Goal: Information Seeking & Learning: Learn about a topic

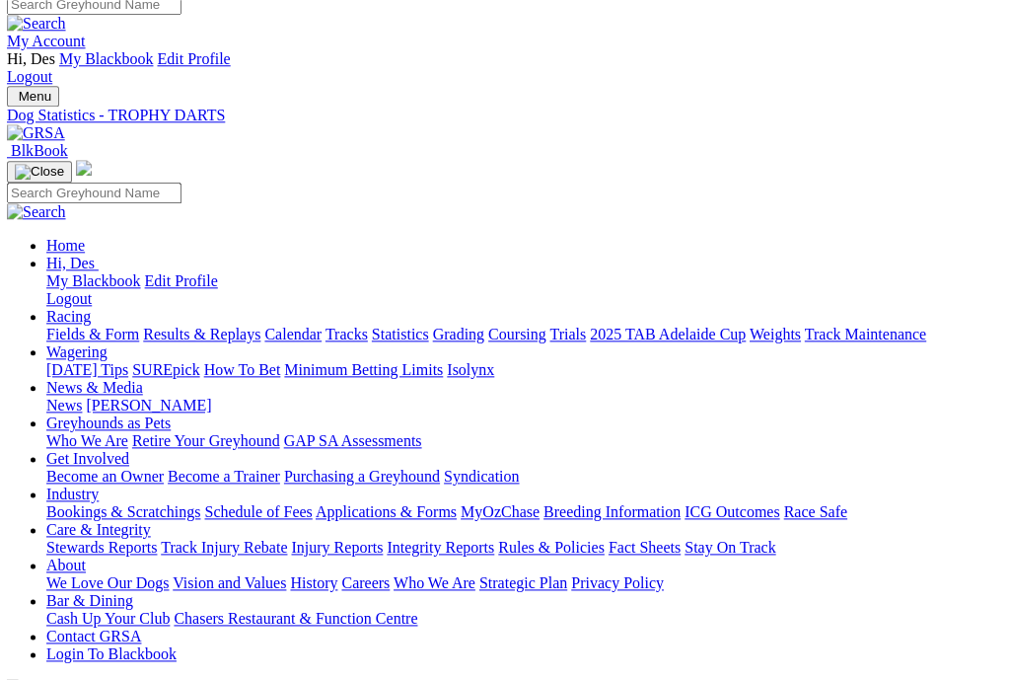
scroll to position [0, 1]
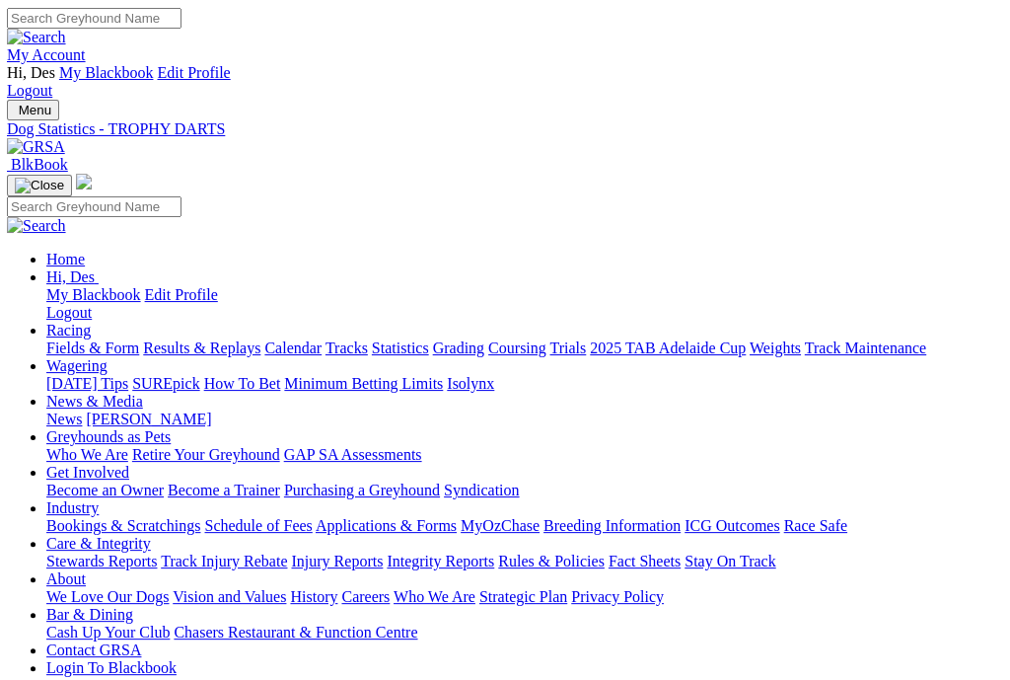
click at [212, 339] on link "Results & Replays" at bounding box center [201, 347] width 117 height 17
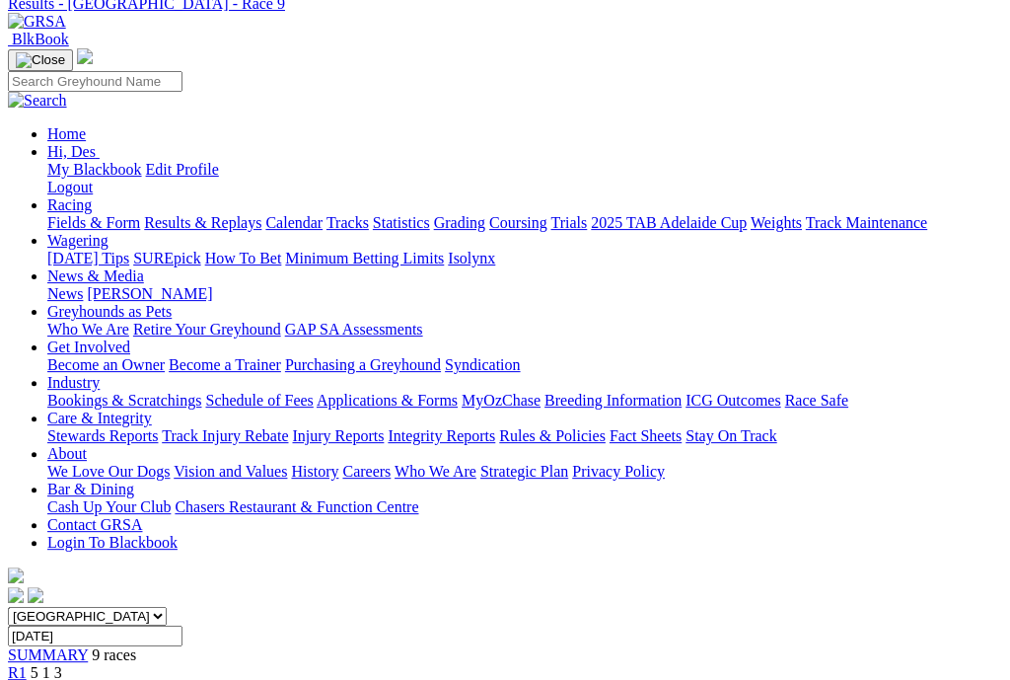
scroll to position [132, 0]
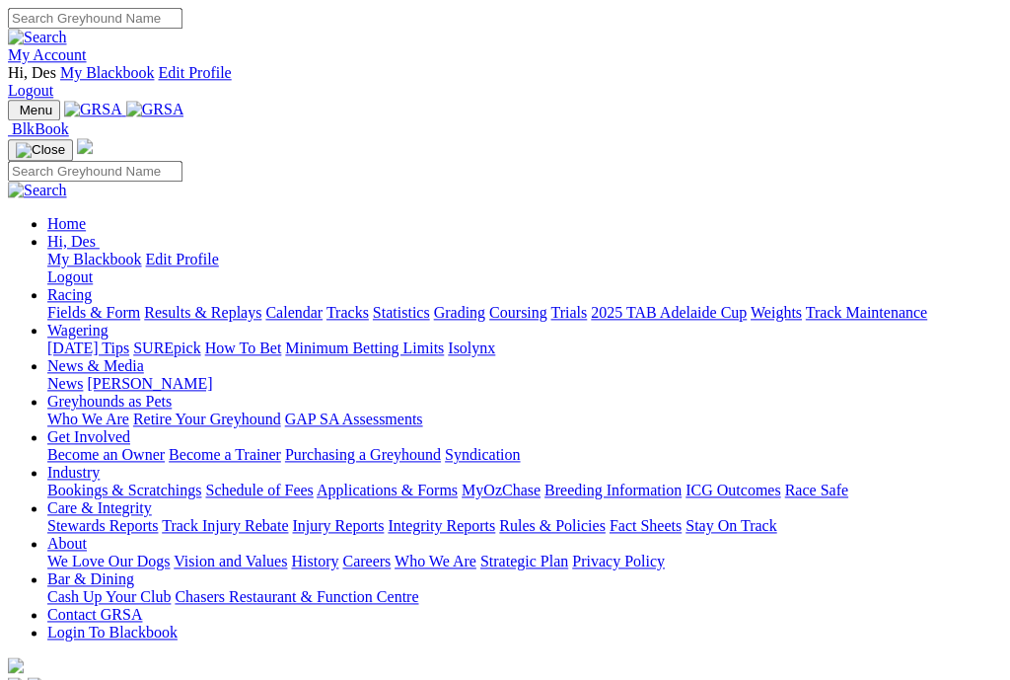
click at [261, 304] on link "Results & Replays" at bounding box center [202, 312] width 117 height 17
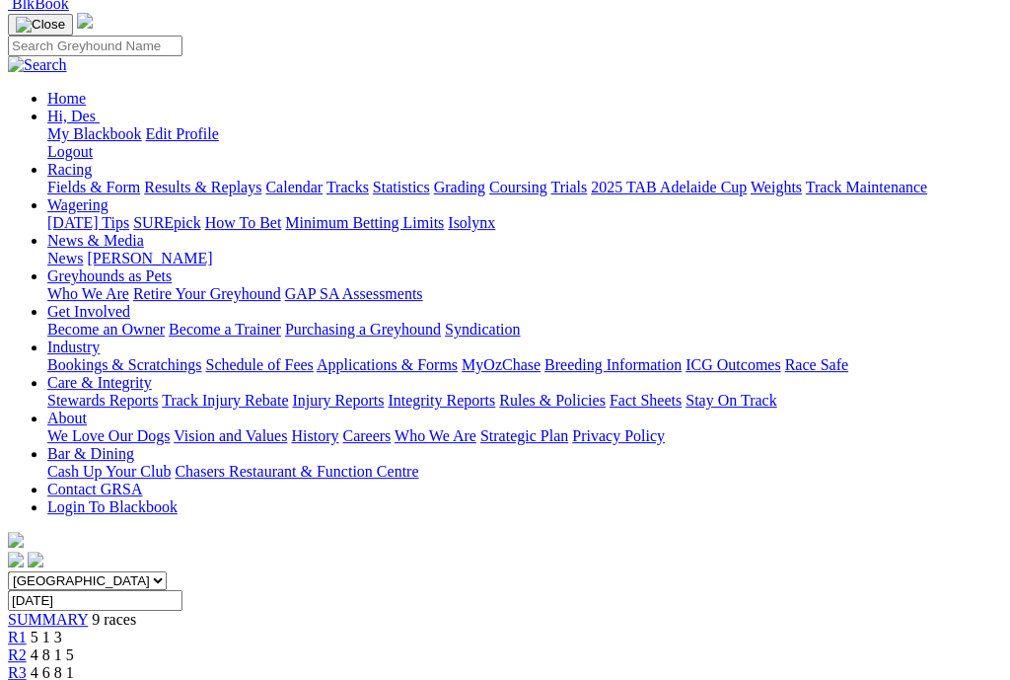
scroll to position [158, 0]
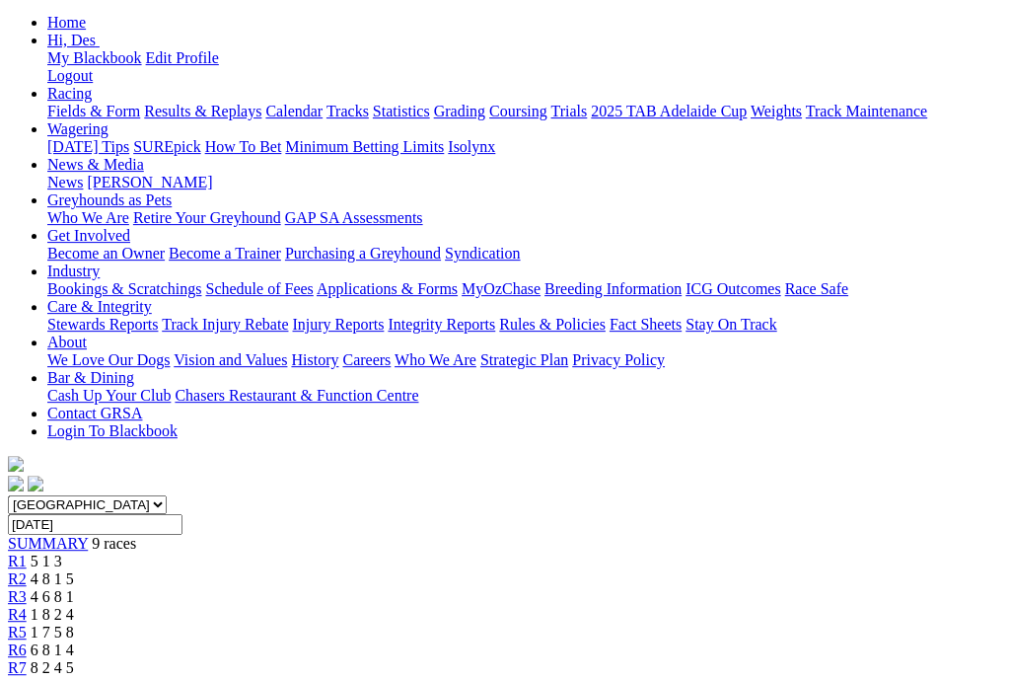
scroll to position [234, 0]
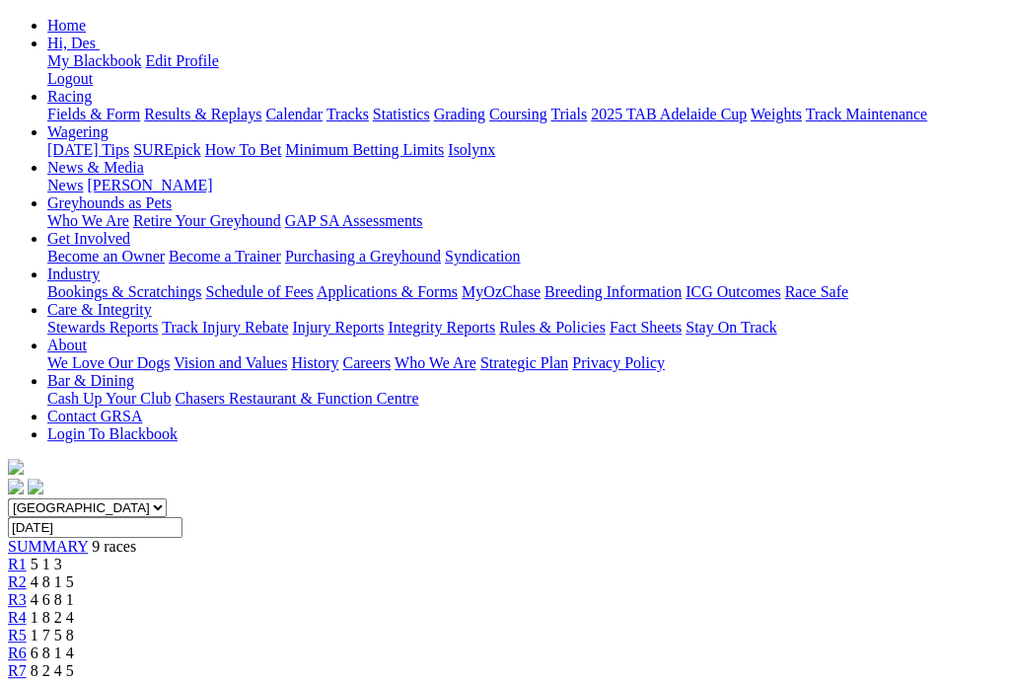
click at [659, 644] on div "R6 6 8 1 4" at bounding box center [505, 653] width 994 height 18
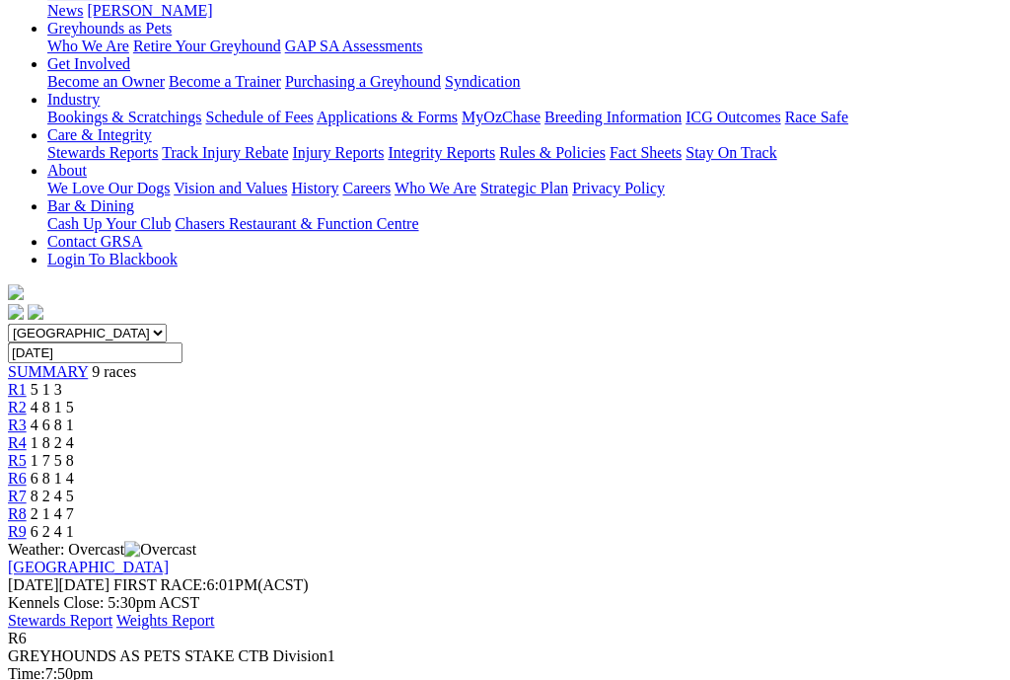
scroll to position [408, 0]
